Goal: Task Accomplishment & Management: Complete application form

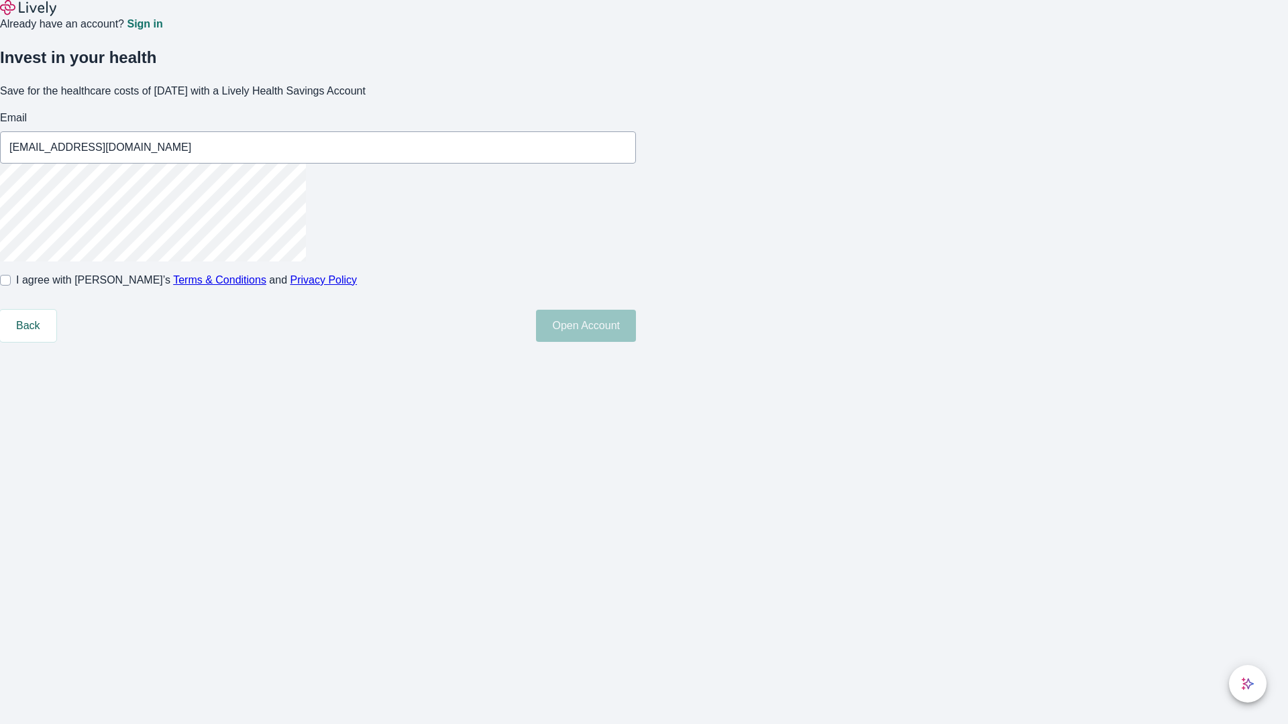
click at [11, 286] on input "I agree with Lively’s Terms & Conditions and Privacy Policy" at bounding box center [5, 280] width 11 height 11
checkbox input "true"
click at [636, 342] on button "Open Account" at bounding box center [586, 326] width 100 height 32
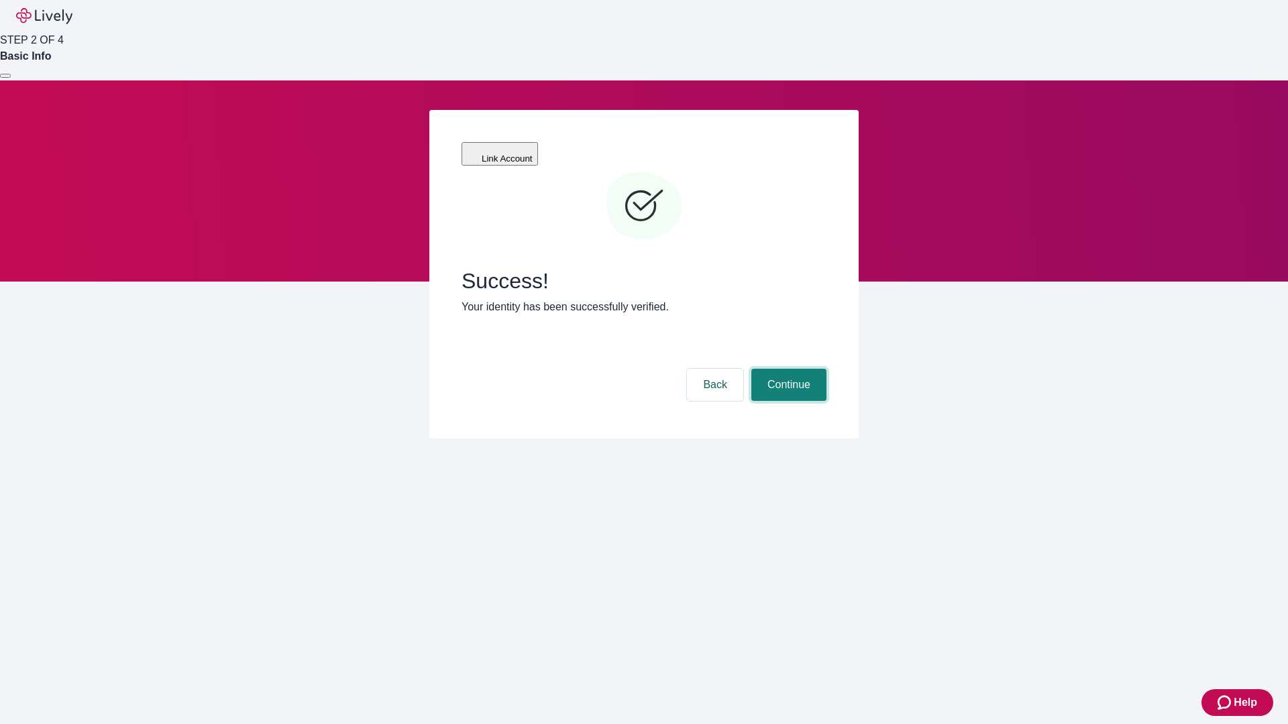
click at [787, 369] on button "Continue" at bounding box center [788, 385] width 75 height 32
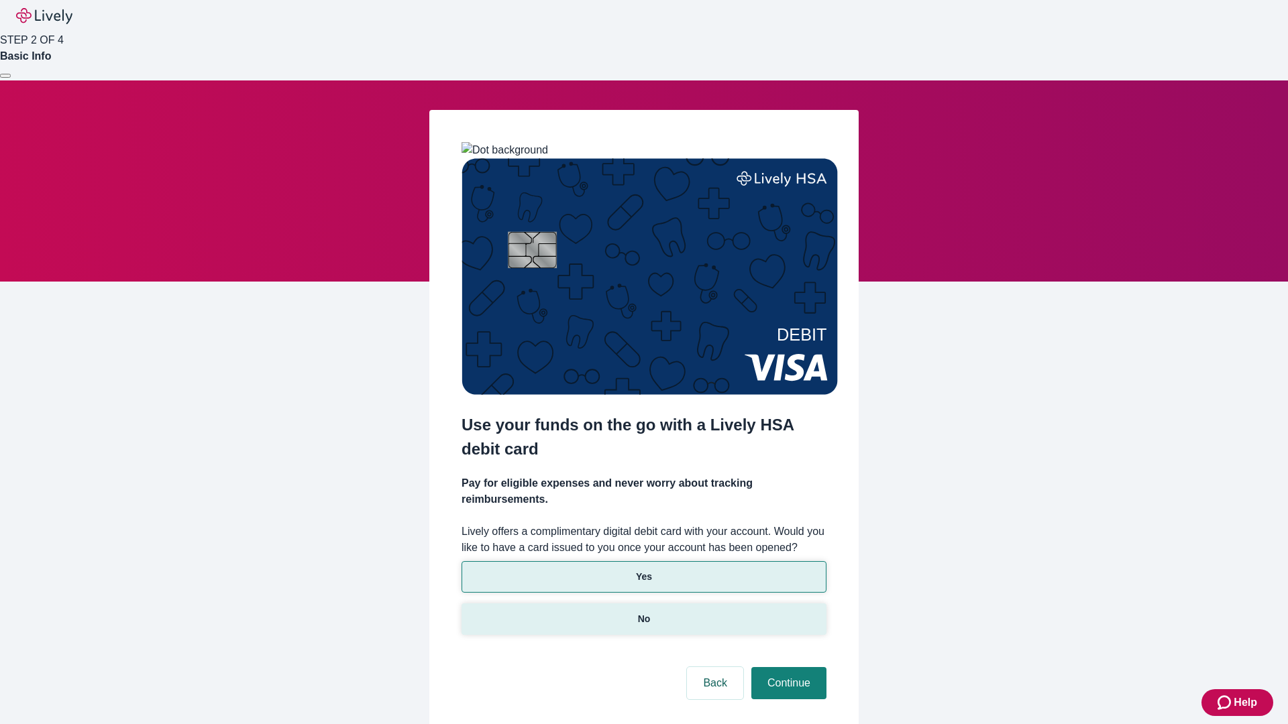
click at [643, 612] on p "No" at bounding box center [644, 619] width 13 height 14
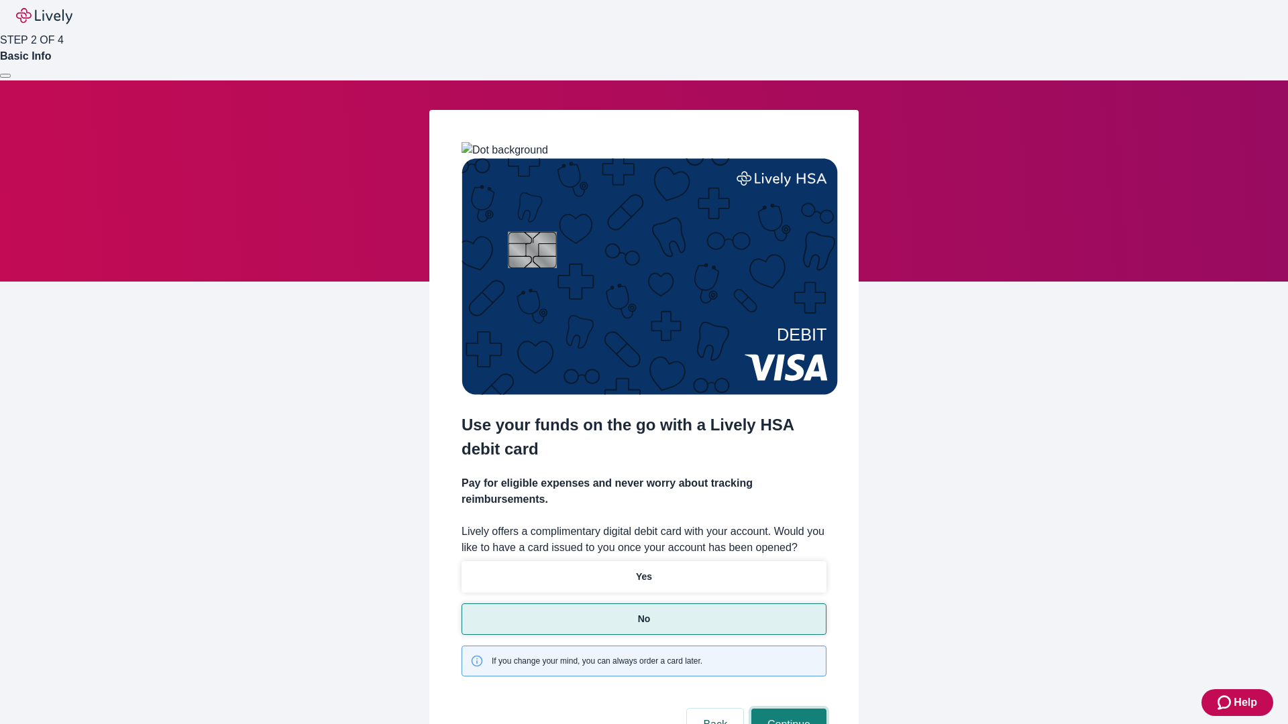
click at [787, 709] on button "Continue" at bounding box center [788, 725] width 75 height 32
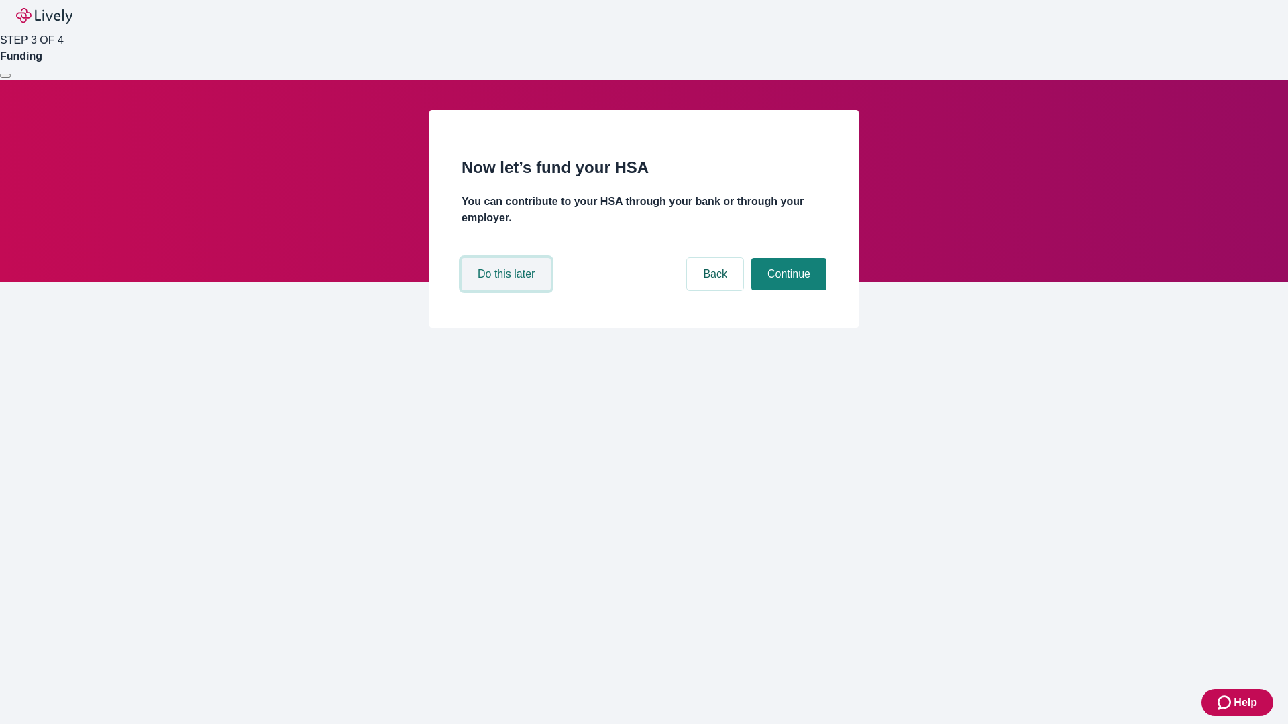
click at [508, 290] on button "Do this later" at bounding box center [505, 274] width 89 height 32
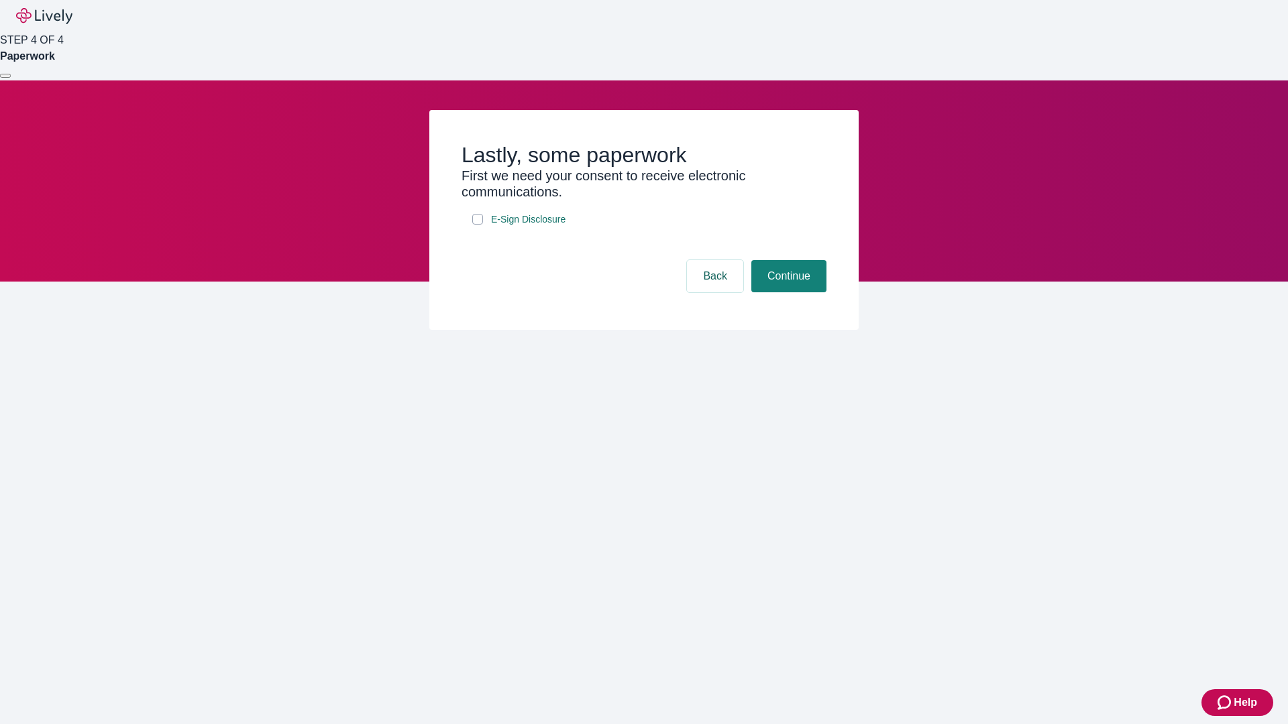
click at [478, 225] on input "E-Sign Disclosure" at bounding box center [477, 219] width 11 height 11
checkbox input "true"
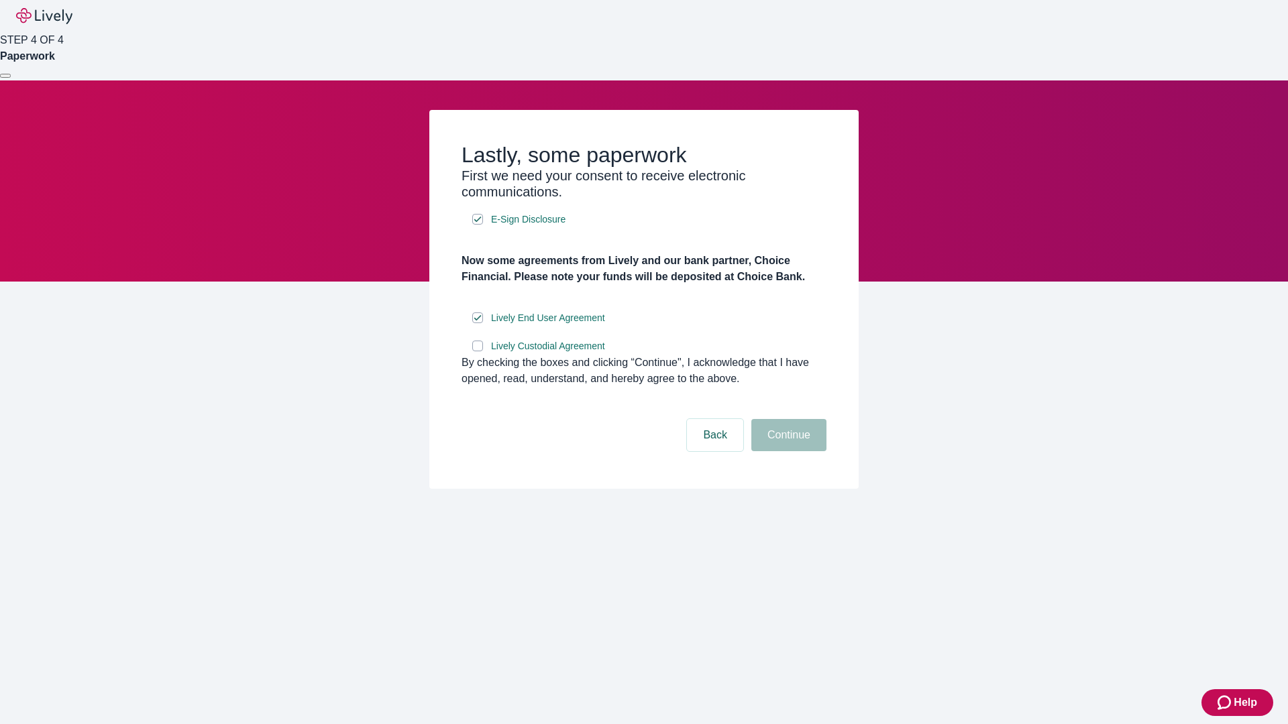
click at [478, 351] on input "Lively Custodial Agreement" at bounding box center [477, 346] width 11 height 11
checkbox input "true"
click at [787, 451] on button "Continue" at bounding box center [788, 435] width 75 height 32
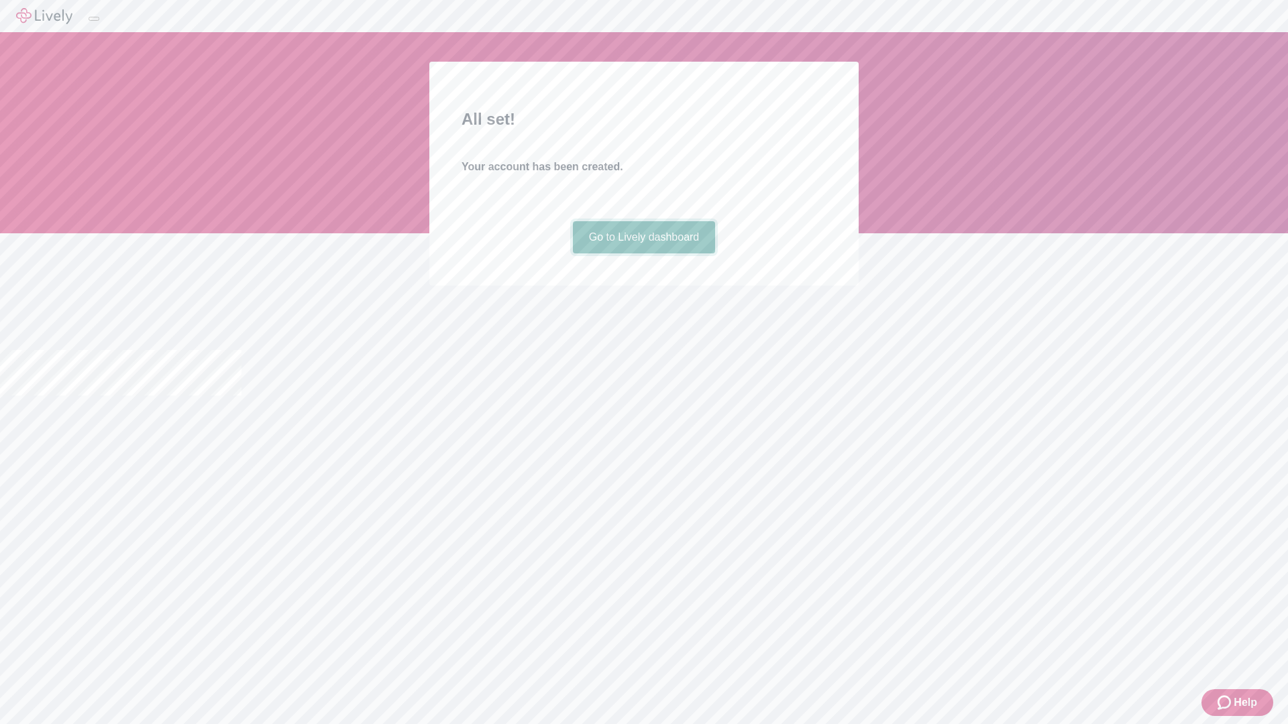
click at [643, 254] on link "Go to Lively dashboard" at bounding box center [644, 237] width 143 height 32
